Goal: Task Accomplishment & Management: Complete application form

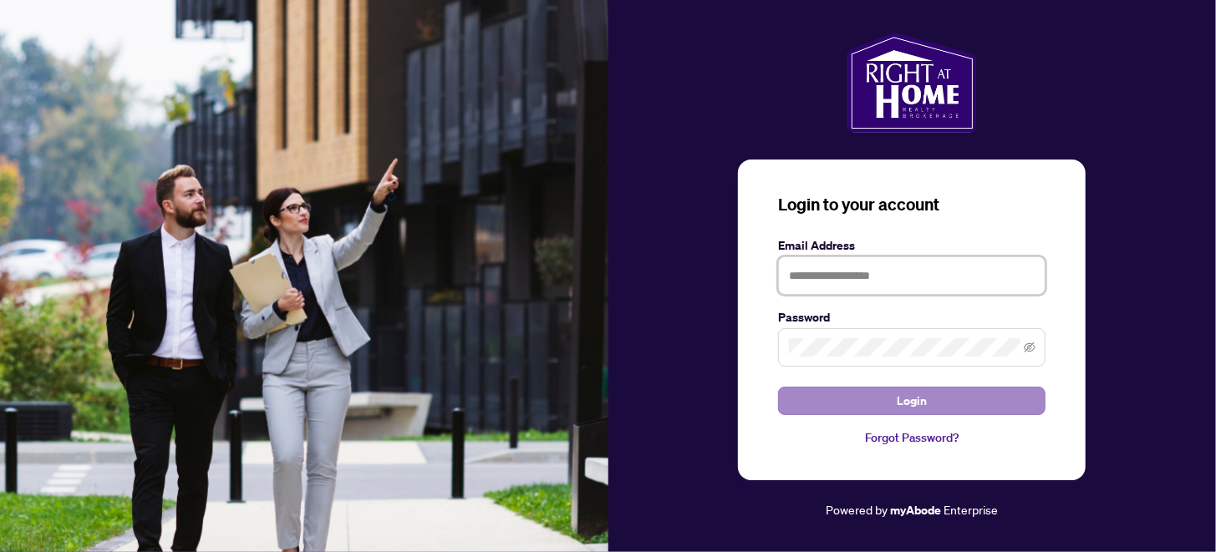
type input "**********"
click at [888, 390] on button "Login" at bounding box center [911, 401] width 267 height 28
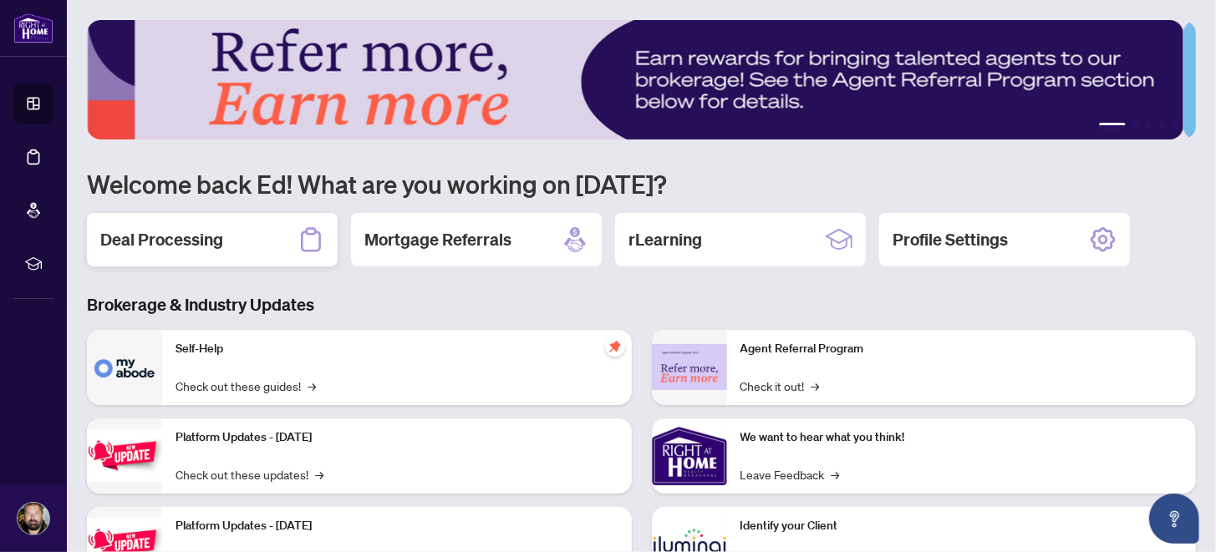
click at [220, 231] on h2 "Deal Processing" at bounding box center [161, 239] width 123 height 23
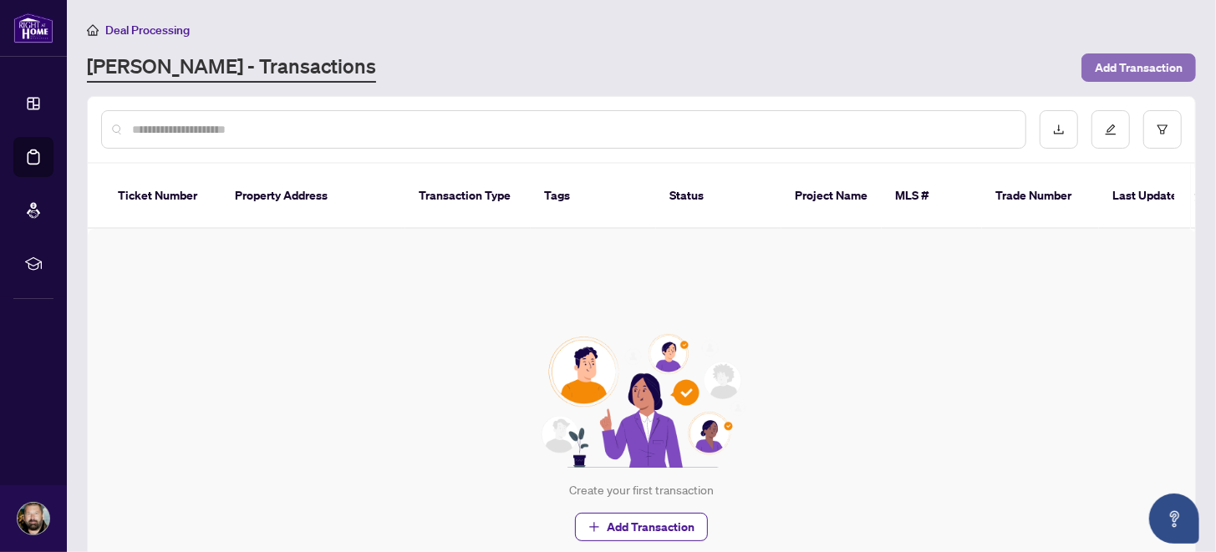
click at [1106, 69] on span "Add Transaction" at bounding box center [1139, 67] width 88 height 27
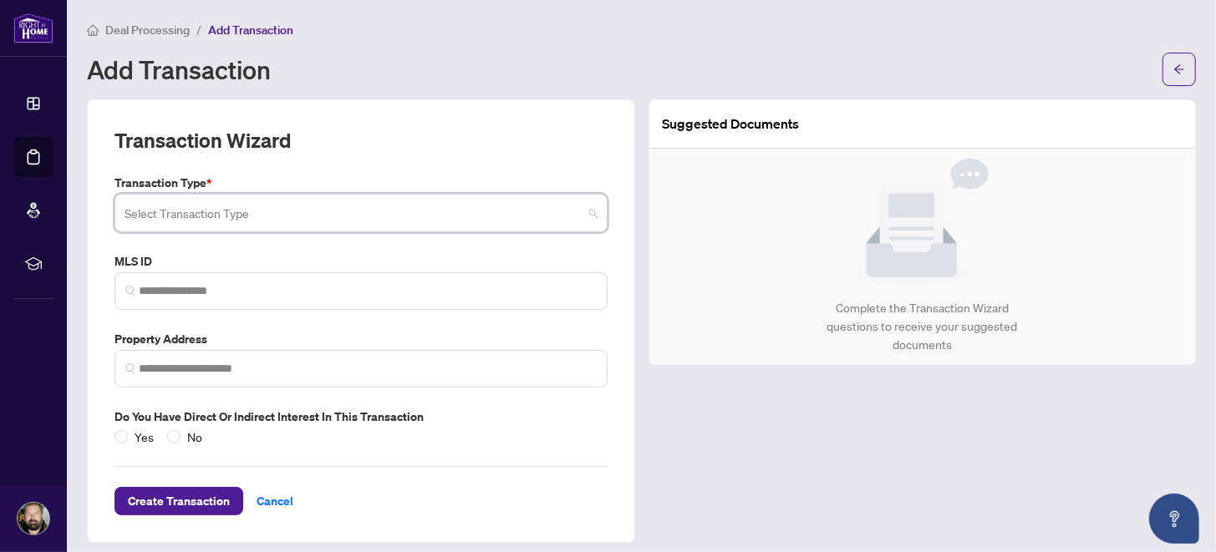
click at [202, 218] on input "search" at bounding box center [354, 215] width 458 height 37
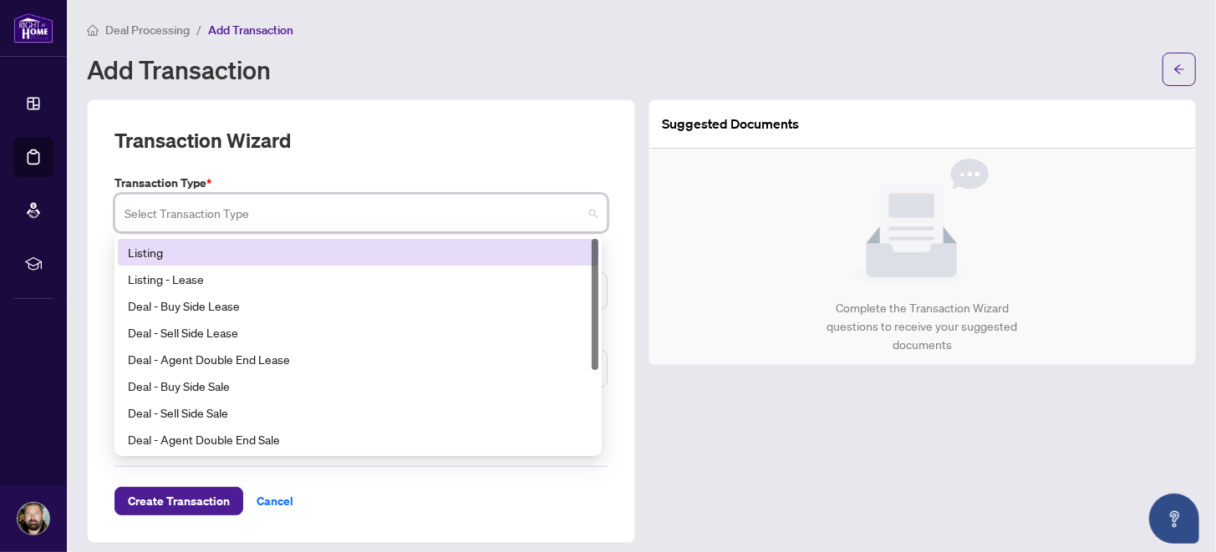
click at [150, 248] on div "Listing" at bounding box center [358, 252] width 461 height 18
